Goal: Task Accomplishment & Management: Complete application form

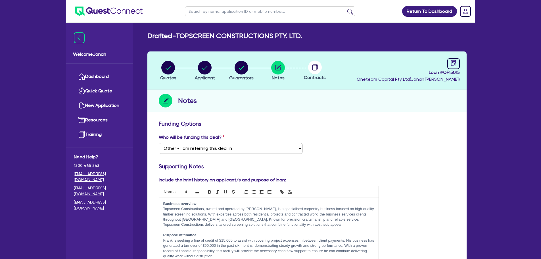
select select "Other"
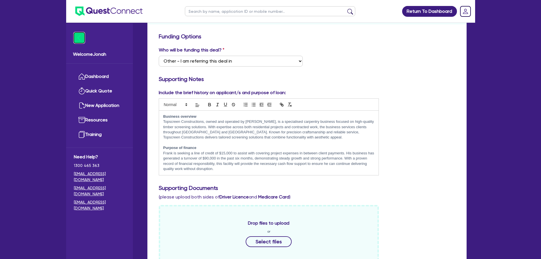
click at [78, 42] on img at bounding box center [79, 37] width 11 height 11
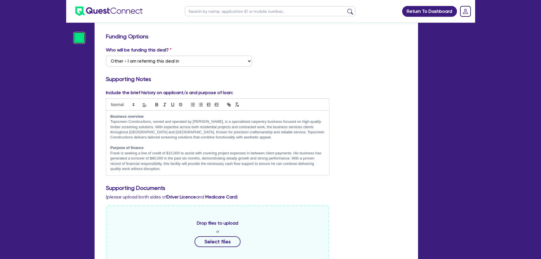
click at [81, 39] on img at bounding box center [79, 37] width 11 height 11
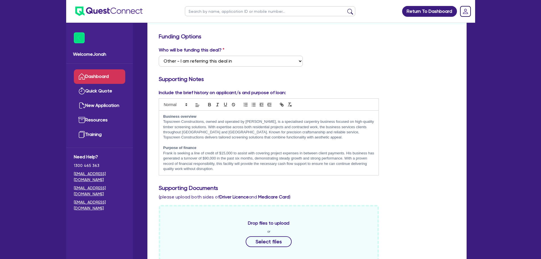
click at [93, 71] on link "Dashboard" at bounding box center [99, 76] width 51 height 14
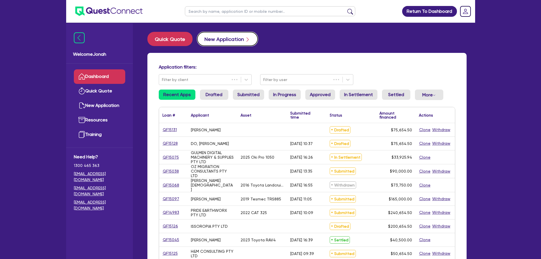
click at [216, 41] on button "New Application" at bounding box center [227, 39] width 61 height 14
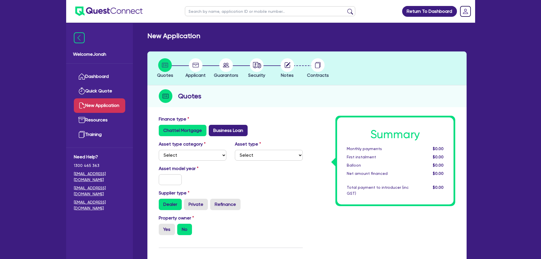
click at [217, 132] on label "Business Loan" at bounding box center [228, 130] width 39 height 11
click at [212, 128] on input "Business Loan" at bounding box center [211, 127] width 4 height 4
radio input "true"
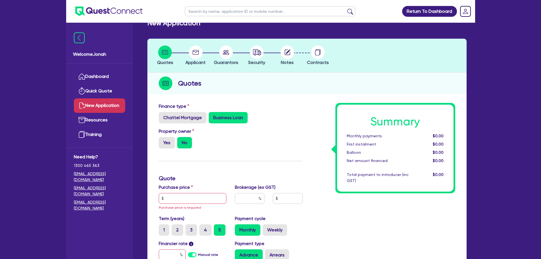
scroll to position [28, 0]
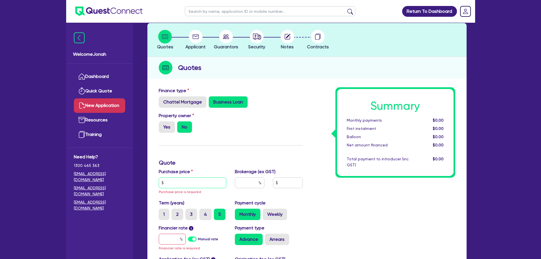
click at [190, 187] on input "text" at bounding box center [193, 182] width 68 height 11
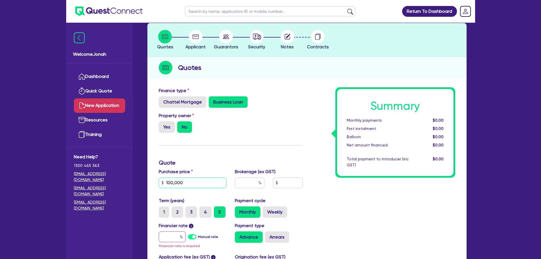
type input "100,000"
type input "5"
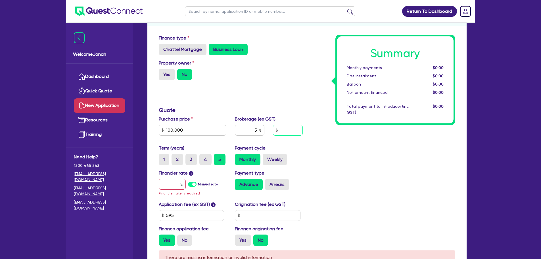
scroll to position [85, 0]
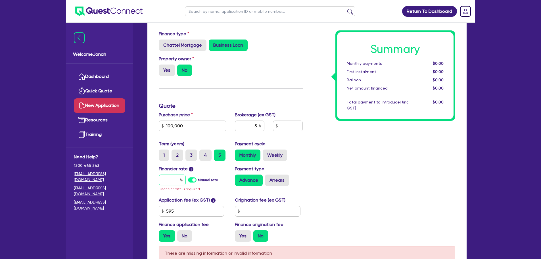
click at [175, 183] on input "text" at bounding box center [172, 179] width 27 height 11
type input "10"
type input "5,032.73"
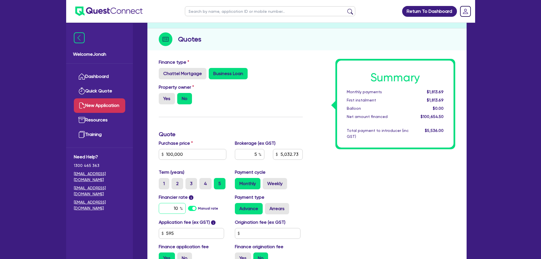
type input "10"
type input "5,032.73"
click at [311, 175] on div "Summary Monthly payments $2,237.59 First instalment $2,237.59 Balloon $0.00 Net…" at bounding box center [383, 163] width 152 height 209
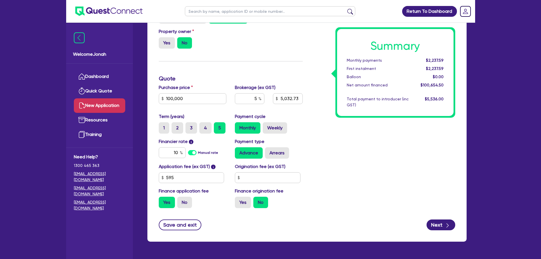
scroll to position [114, 0]
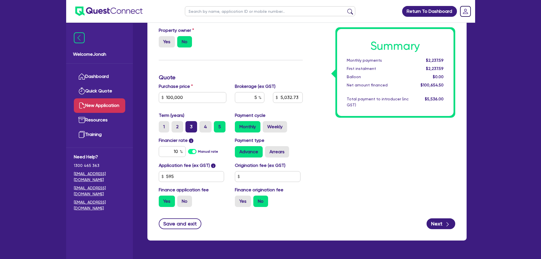
click at [191, 129] on label "3" at bounding box center [191, 126] width 12 height 11
click at [189, 125] on input "3" at bounding box center [187, 123] width 4 height 4
radio input "true"
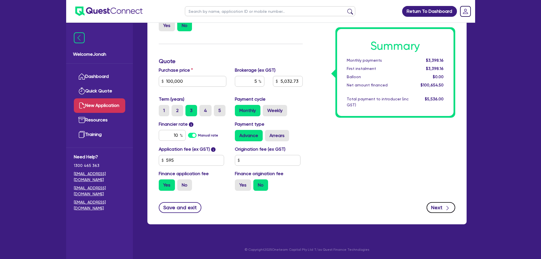
click at [436, 208] on button "Next" at bounding box center [440, 207] width 29 height 11
type input "5,032.73"
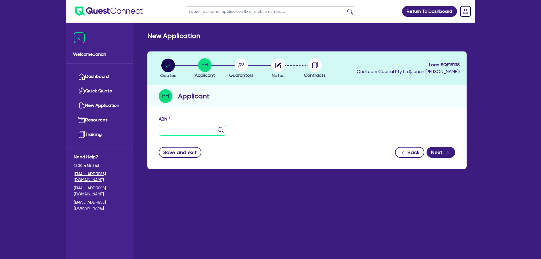
click at [184, 130] on input "text" at bounding box center [193, 130] width 68 height 11
click at [183, 129] on input "text" at bounding box center [193, 130] width 68 height 11
paste input "58 655 374 077"
type input "58 655 374 077"
click at [223, 131] on img at bounding box center [221, 130] width 6 height 6
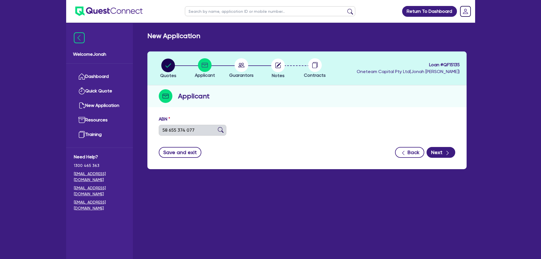
type input "LADYMAN, JAMIE RICHARD"
select select "SOLE_TRADER"
type input "28/10/2024"
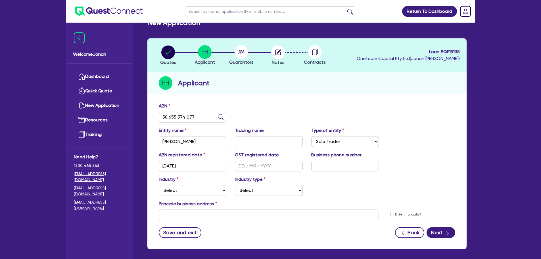
scroll to position [28, 0]
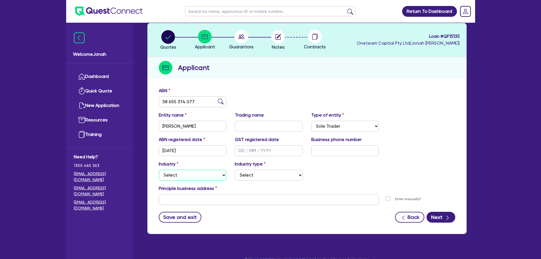
click at [195, 174] on select "Select Accomodation & Food Services Administrative & Support Services Agricultu…" at bounding box center [193, 175] width 68 height 11
click at [199, 175] on select "Select Accomodation & Food Services Administrative & Support Services Agricultu…" at bounding box center [193, 175] width 68 height 11
select select "RETAIL_WHOLESALE_TRADE"
click at [159, 170] on select "Select Accomodation & Food Services Administrative & Support Services Agricultu…" at bounding box center [193, 175] width 68 height 11
click at [266, 177] on select "Select Electrical, Electronic & Whitegoods Floor Coverings, Furniture & Housewa…" at bounding box center [269, 175] width 68 height 11
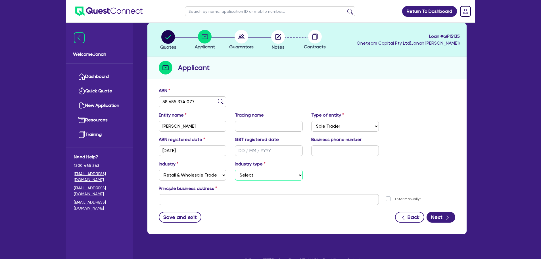
select select "ELECTRICAL"
click at [235, 170] on select "Select Electrical, Electronic & Whitegoods Floor Coverings, Furniture & Housewa…" at bounding box center [269, 175] width 68 height 11
click at [230, 200] on input "text" at bounding box center [269, 199] width 220 height 11
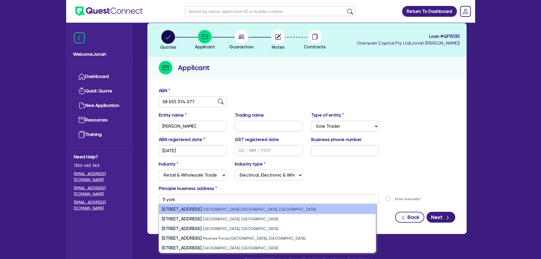
click at [215, 206] on li "11 York Street Sydney NSW, Australia" at bounding box center [267, 209] width 217 height 10
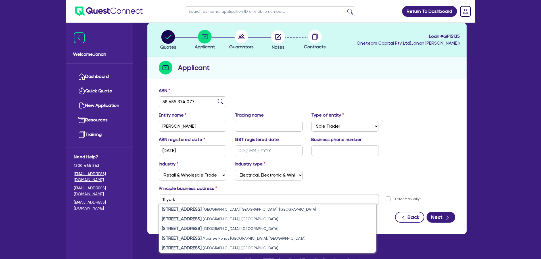
type input "11 York St Sydney NSW 2000"
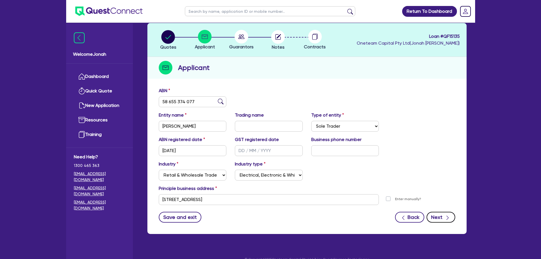
click at [449, 219] on icon "button" at bounding box center [448, 218] width 6 height 6
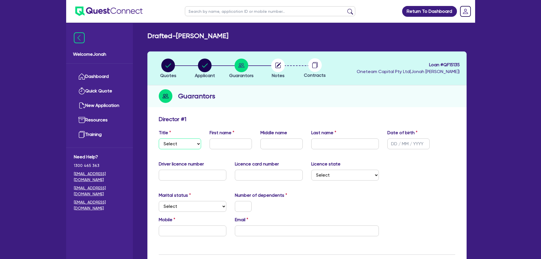
click at [191, 145] on select "Select Mr Mrs Ms Miss Dr" at bounding box center [180, 143] width 42 height 11
select select "MR"
click at [159, 138] on select "Select Mr Mrs Ms Miss Dr" at bounding box center [180, 143] width 42 height 11
click at [223, 137] on div "First name" at bounding box center [230, 139] width 51 height 20
click at [221, 140] on input "text" at bounding box center [231, 143] width 42 height 11
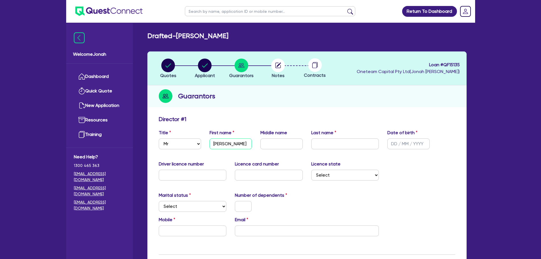
type input "Jamie"
type input "Richard"
type input "Ladyman"
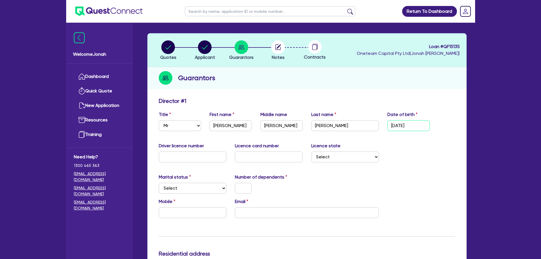
scroll to position [57, 0]
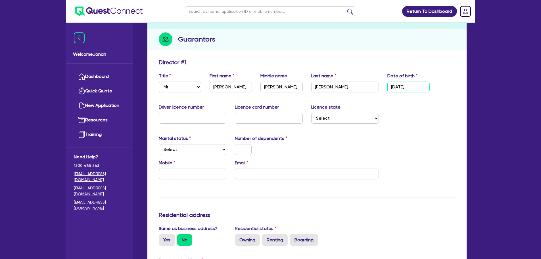
type input "11/11/1999"
click at [346, 117] on select "Select NSW VIC QLD TAS ACT SA NT WA" at bounding box center [345, 118] width 68 height 11
select select "WA"
click at [311, 113] on select "Select NSW VIC QLD TAS ACT SA NT WA" at bounding box center [345, 118] width 68 height 11
click at [202, 149] on select "Select Single Married De Facto / Partner" at bounding box center [193, 149] width 68 height 11
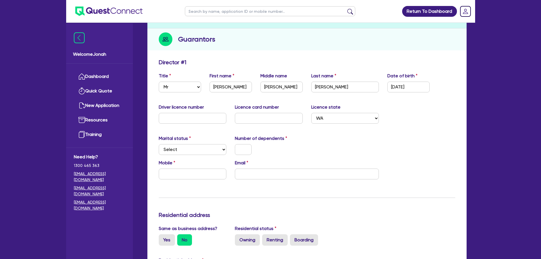
click at [259, 158] on div "Marital status Select Single Married De Facto / Partner Number of dependents" at bounding box center [306, 147] width 305 height 24
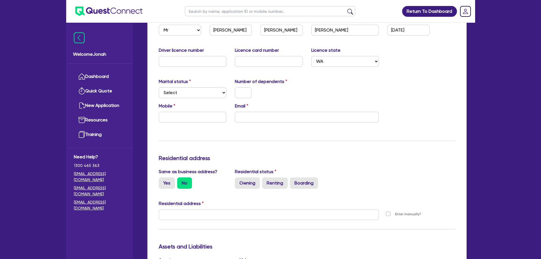
scroll to position [142, 0]
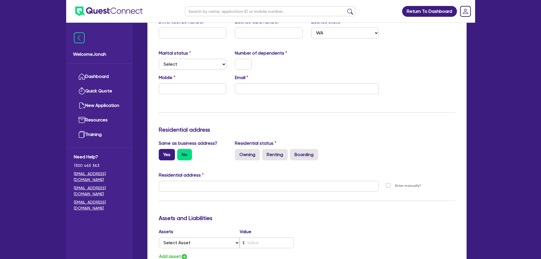
click at [173, 156] on label "Yes" at bounding box center [167, 154] width 16 height 11
click at [162, 152] on input "Yes" at bounding box center [161, 151] width 4 height 4
radio input "true"
type input "11 York St Sydney NSW 2000"
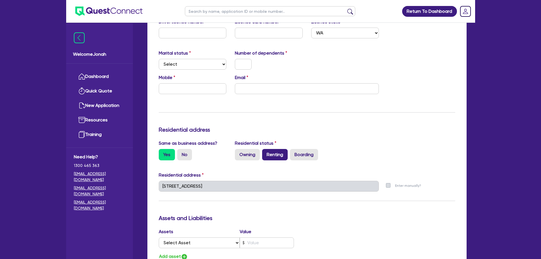
click at [270, 152] on label "Renting" at bounding box center [275, 154] width 26 height 11
click at [266, 152] on input "Renting" at bounding box center [264, 151] width 4 height 4
radio input "true"
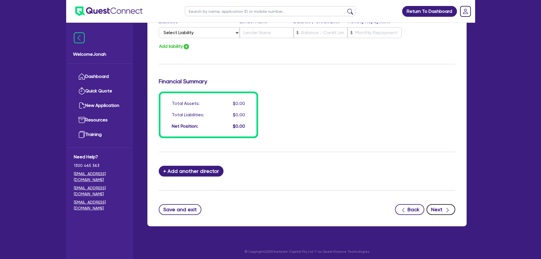
click at [431, 212] on button "Next" at bounding box center [440, 209] width 29 height 11
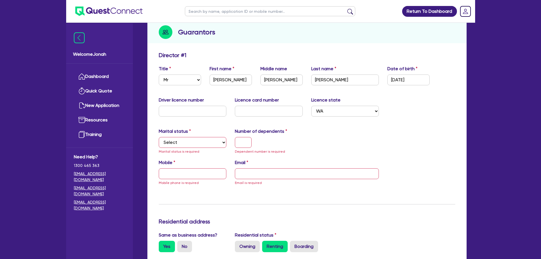
scroll to position [70, 0]
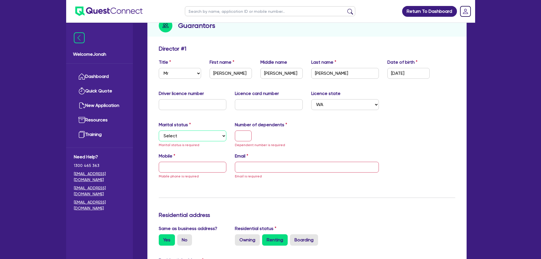
click at [200, 135] on select "Select Single Married De Facto / Partner" at bounding box center [193, 135] width 68 height 11
select select "SINGLE"
click at [159, 130] on select "Select Single Married De Facto / Partner" at bounding box center [193, 135] width 68 height 11
click at [239, 135] on input "text" at bounding box center [243, 135] width 17 height 11
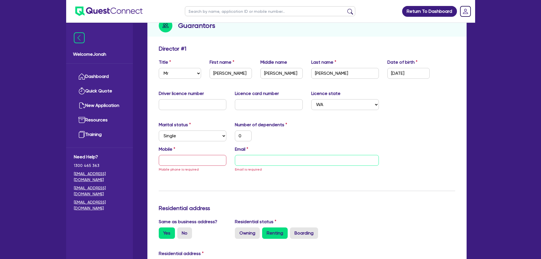
drag, startPoint x: 260, startPoint y: 161, endPoint x: 247, endPoint y: 161, distance: 12.5
click at [260, 161] on input "email" at bounding box center [307, 160] width 144 height 11
paste input "jamierl4000@gmail.com"
type input "0"
type input "jamierl4000@gmail.com"
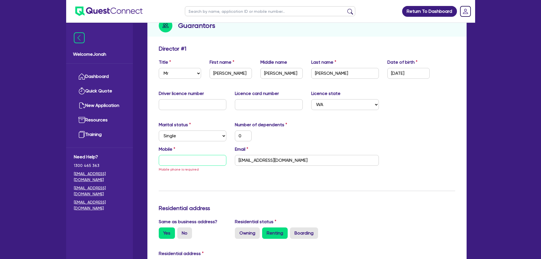
click at [178, 163] on input "text" at bounding box center [193, 160] width 68 height 11
paste input "0444 520 763"
type input "0"
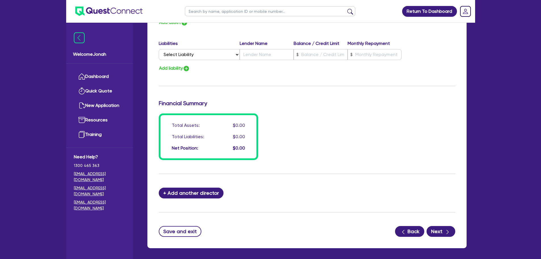
scroll to position [383, 0]
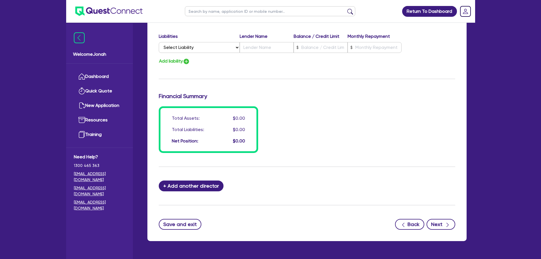
type input "0444 520 763"
click at [440, 227] on button "Next" at bounding box center [440, 224] width 29 height 11
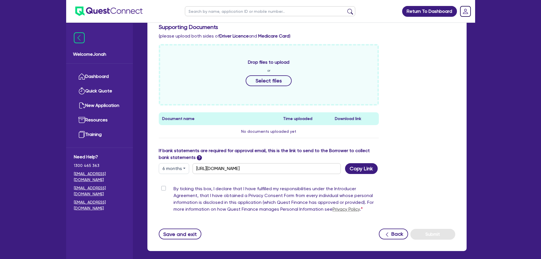
scroll to position [227, 0]
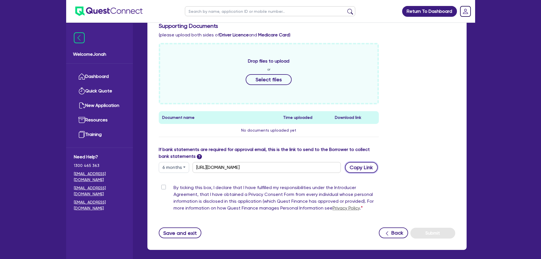
click at [361, 166] on button "Copy Link" at bounding box center [361, 167] width 33 height 11
click at [362, 167] on button "Copy Link" at bounding box center [361, 167] width 33 height 11
click at [249, 182] on div "Funding Options Who will be funding this deal? Select I want Quest to fund 100%…" at bounding box center [307, 65] width 296 height 345
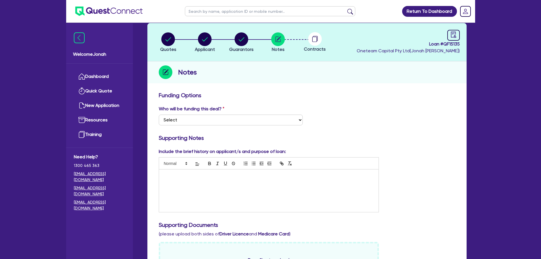
scroll to position [199, 0]
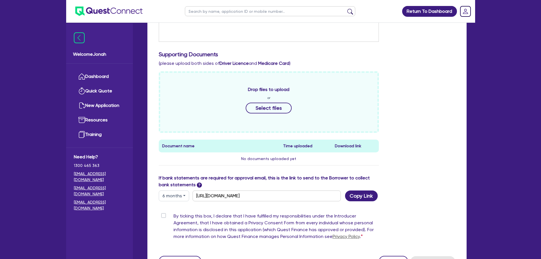
click at [172, 199] on button "6 months" at bounding box center [174, 195] width 30 height 11
click at [176, 207] on link "3 months" at bounding box center [181, 209] width 45 height 11
click at [169, 196] on button "3 months" at bounding box center [174, 195] width 30 height 11
click at [173, 219] on link "6 months" at bounding box center [181, 219] width 45 height 11
type input "https://scv.bankstatements.com.au/QUST-QF15135"
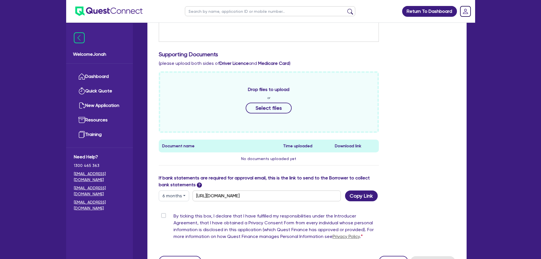
click at [298, 210] on div "Funding Options Who will be funding this deal? Select I want Quest to fund 100%…" at bounding box center [307, 93] width 296 height 345
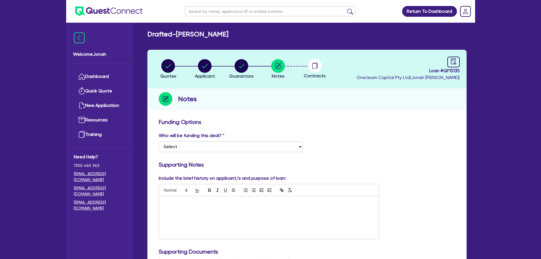
scroll to position [0, 0]
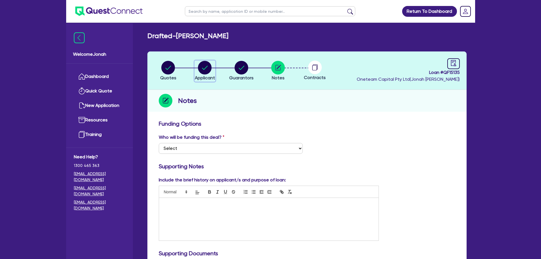
drag, startPoint x: 204, startPoint y: 70, endPoint x: 215, endPoint y: 72, distance: 10.7
click at [204, 70] on circle "button" at bounding box center [205, 68] width 14 height 14
select select "SOLE_TRADER"
select select "RETAIL_WHOLESALE_TRADE"
select select "ELECTRICAL"
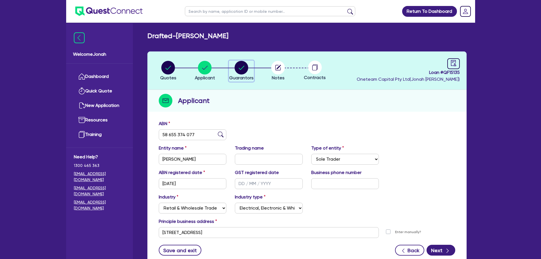
click at [244, 72] on circle "button" at bounding box center [242, 68] width 14 height 14
select select "MR"
select select "WA"
select select "SINGLE"
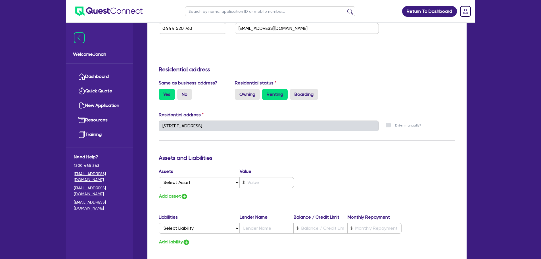
scroll to position [404, 0]
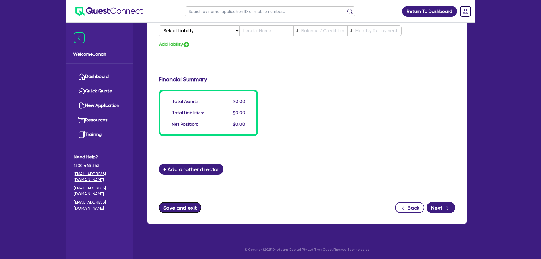
click at [179, 206] on button "Save and exit" at bounding box center [180, 207] width 43 height 11
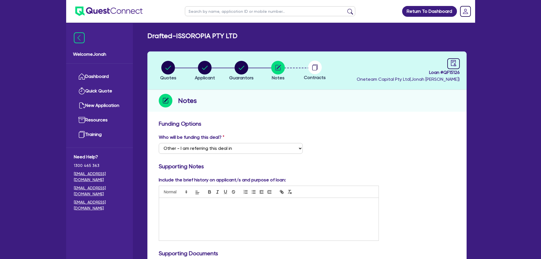
select select "Other"
